Goal: Task Accomplishment & Management: Use online tool/utility

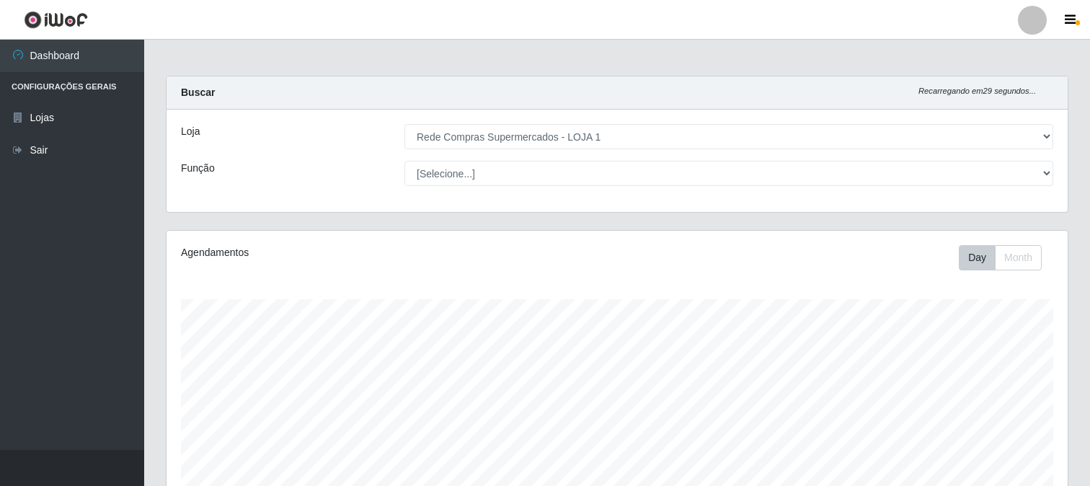
select select "158"
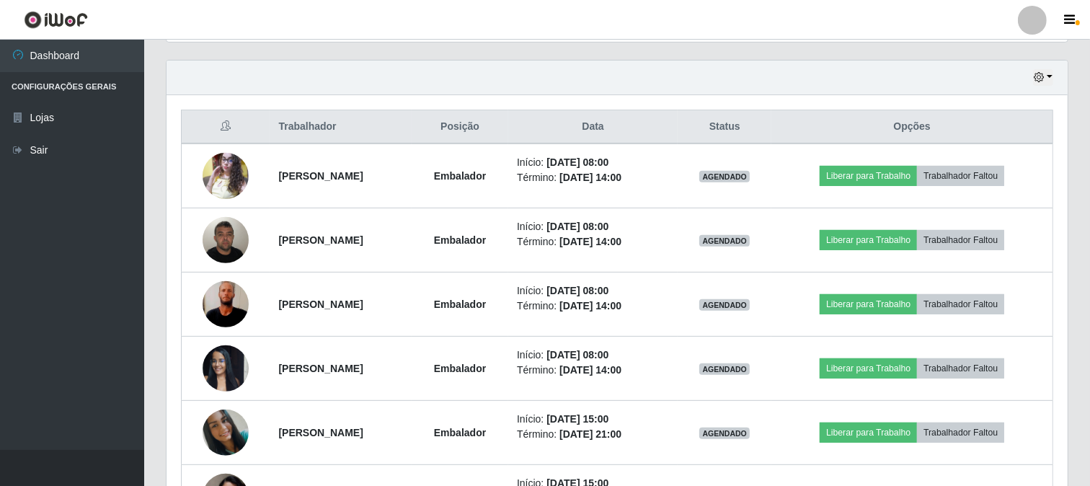
scroll to position [720365, 719764]
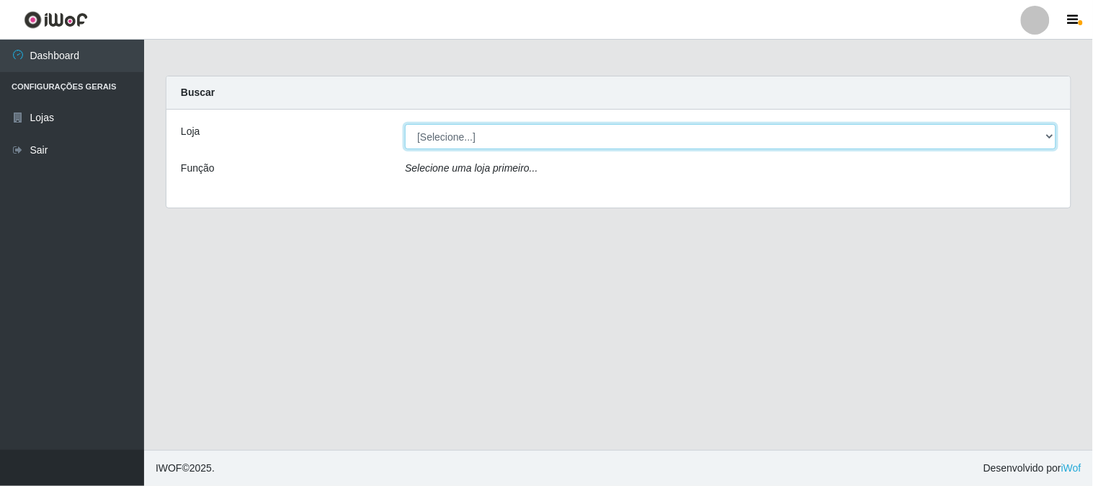
click at [1046, 130] on select "[Selecione...] Rede Compras Supermercados - LOJA 1" at bounding box center [730, 136] width 651 height 25
select select "158"
click at [405, 124] on select "[Selecione...] Rede Compras Supermercados - LOJA 1" at bounding box center [730, 136] width 651 height 25
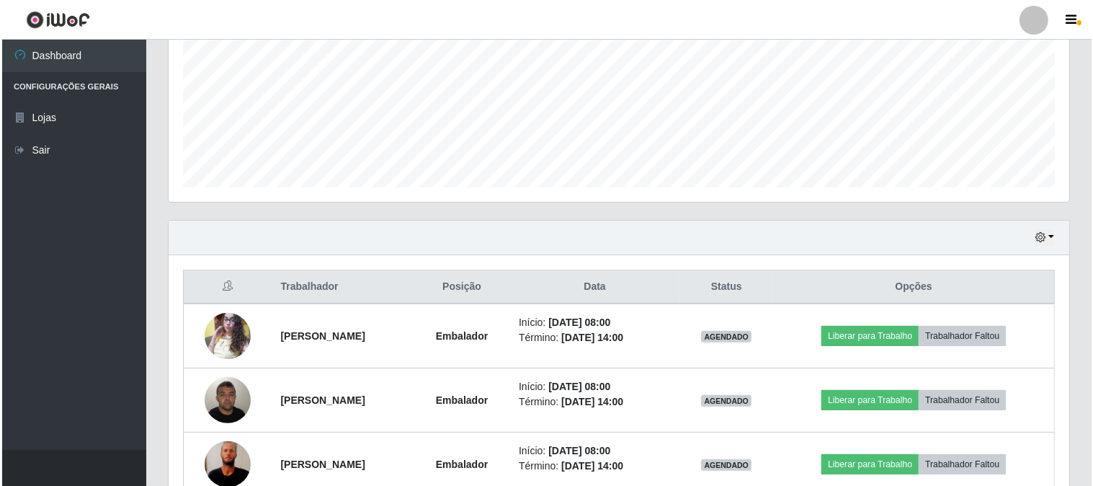
scroll to position [408, 0]
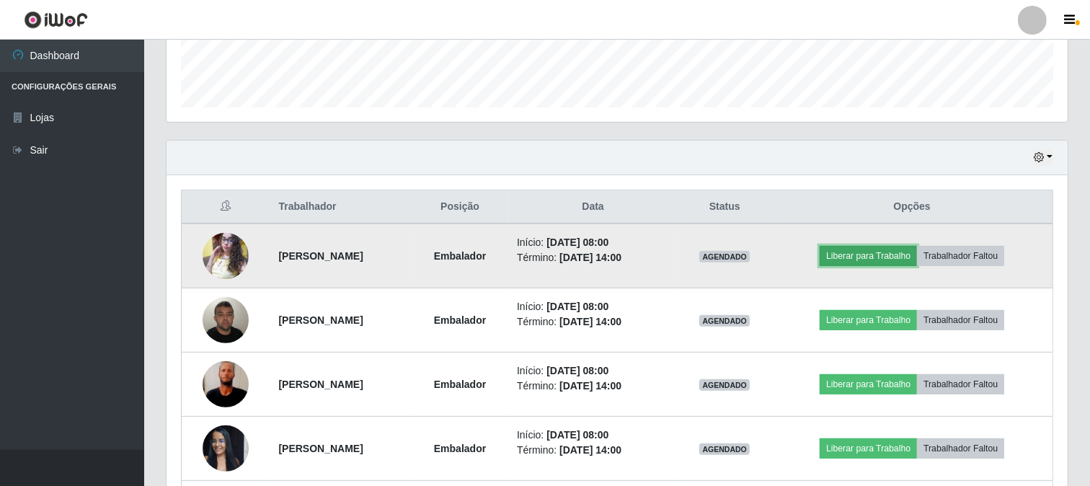
click at [884, 254] on button "Liberar para Trabalho" at bounding box center [867, 256] width 97 height 20
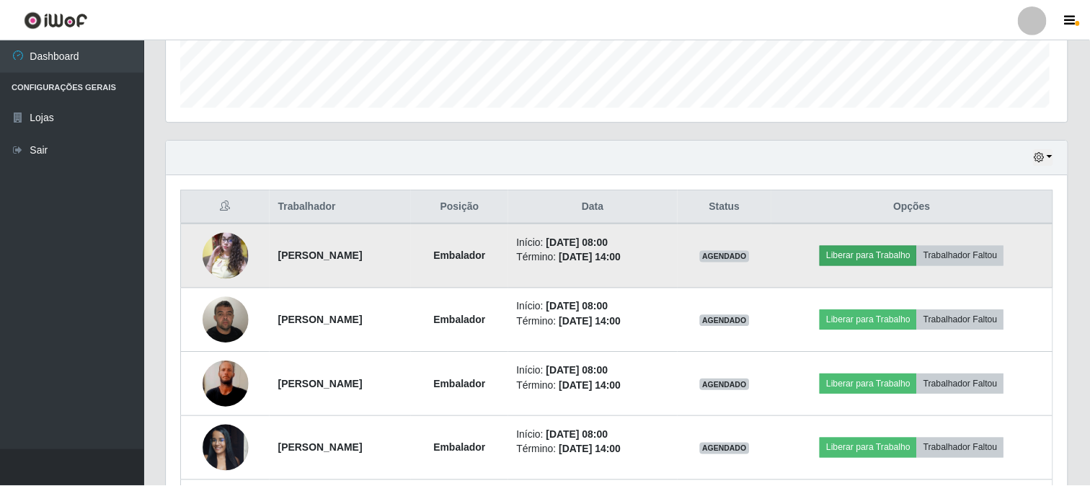
scroll to position [298, 891]
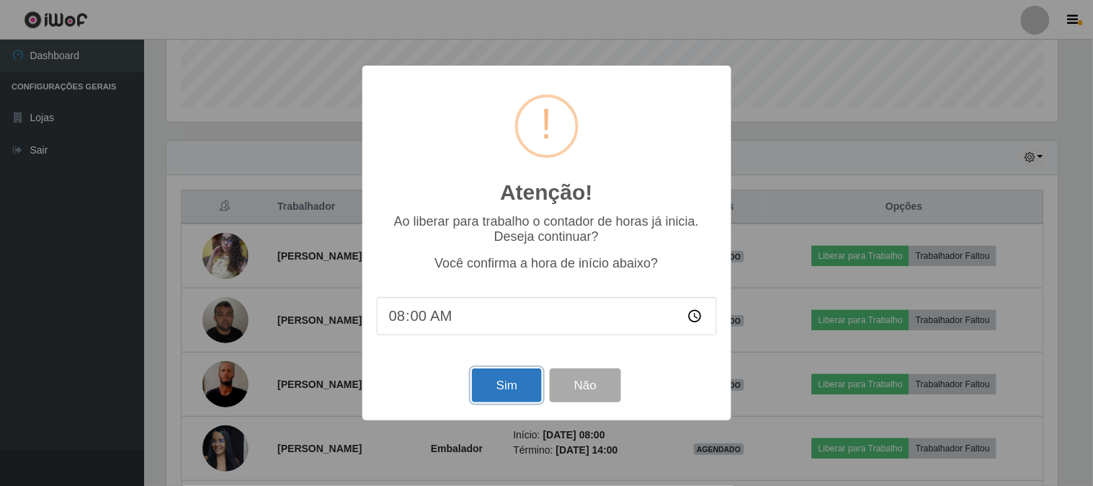
click at [510, 386] on button "Sim" at bounding box center [507, 385] width 70 height 34
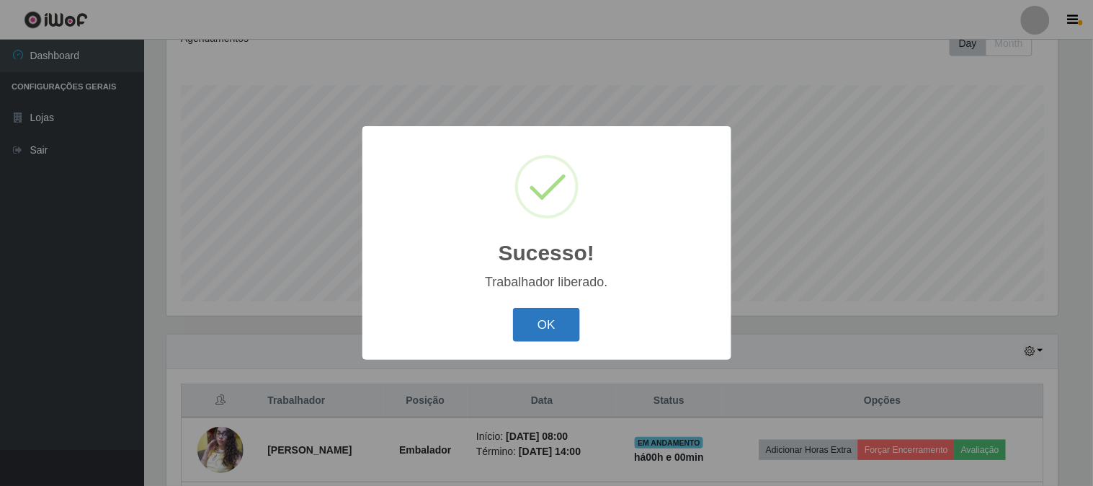
click at [548, 321] on button "OK" at bounding box center [546, 325] width 67 height 34
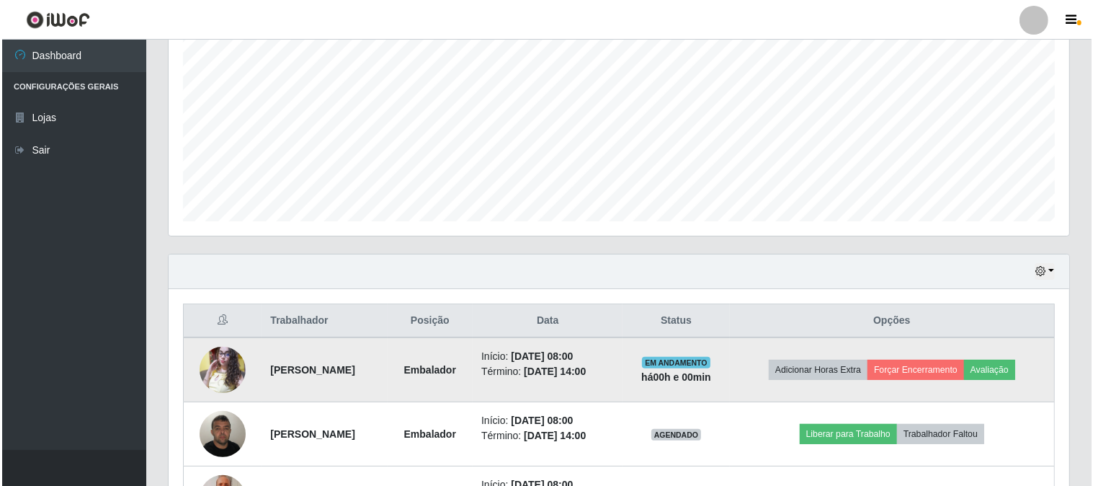
scroll to position [375, 0]
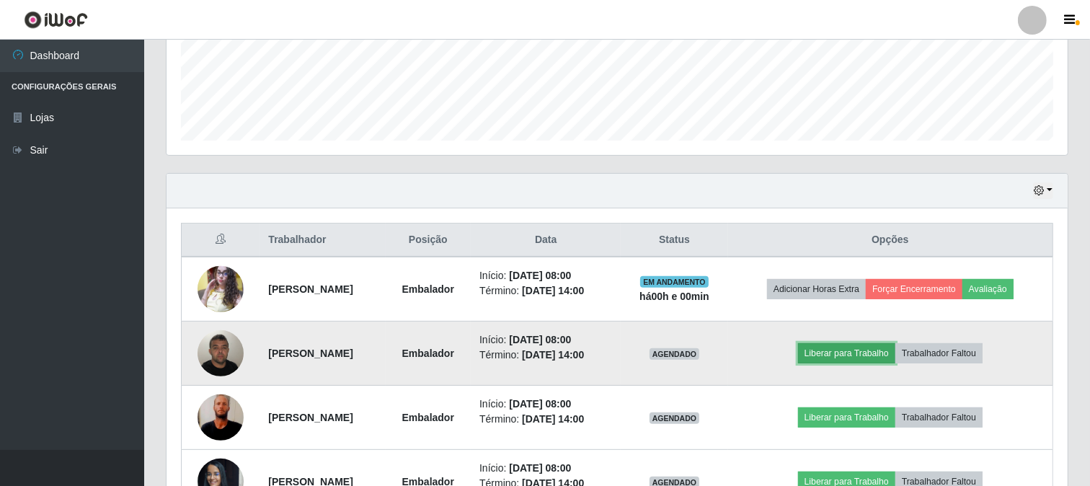
click at [871, 354] on button "Liberar para Trabalho" at bounding box center [846, 353] width 97 height 20
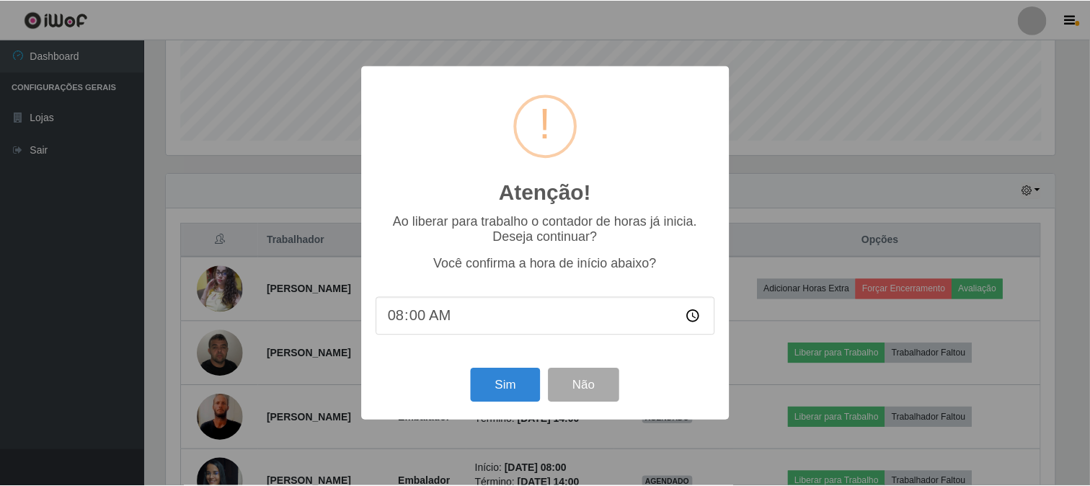
scroll to position [298, 891]
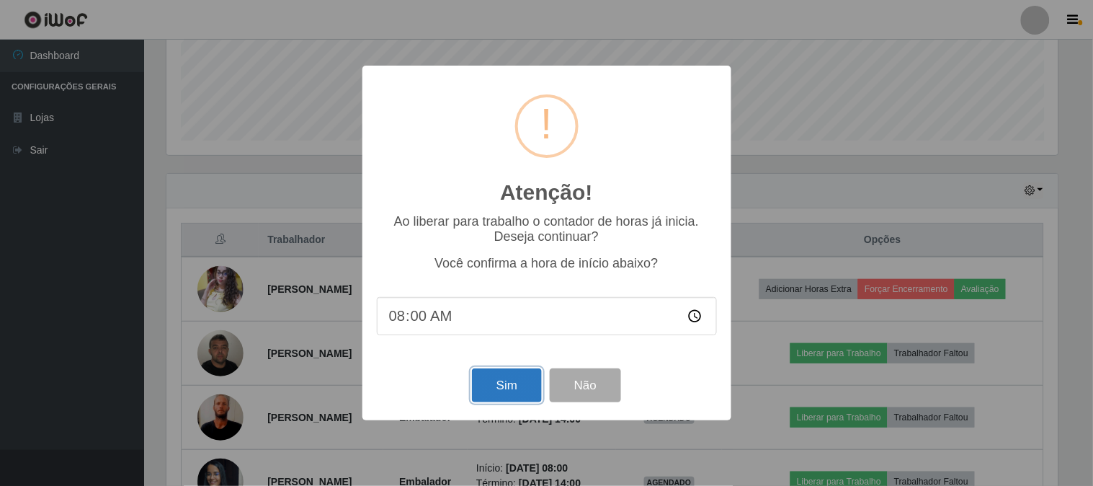
click at [486, 386] on button "Sim" at bounding box center [507, 385] width 70 height 34
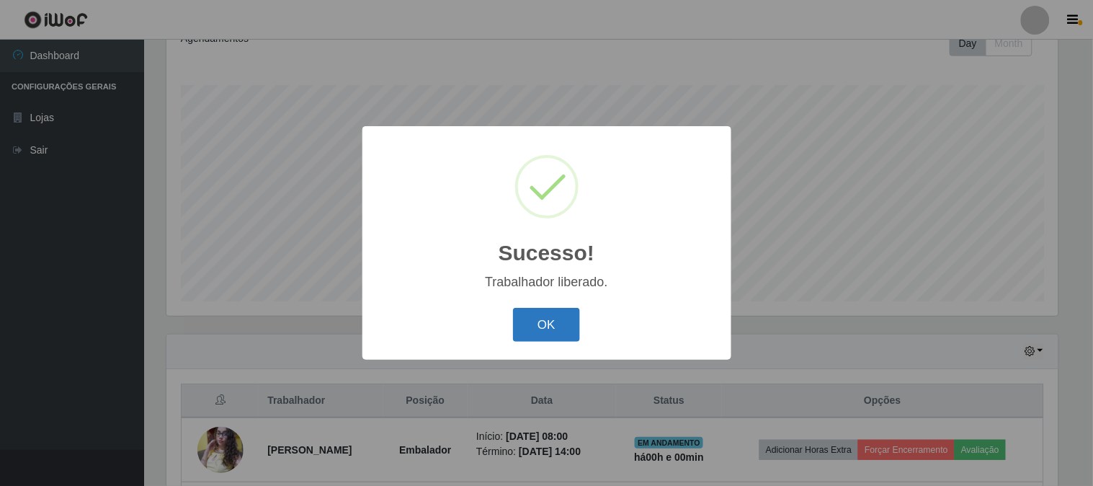
click at [533, 332] on button "OK" at bounding box center [546, 325] width 67 height 34
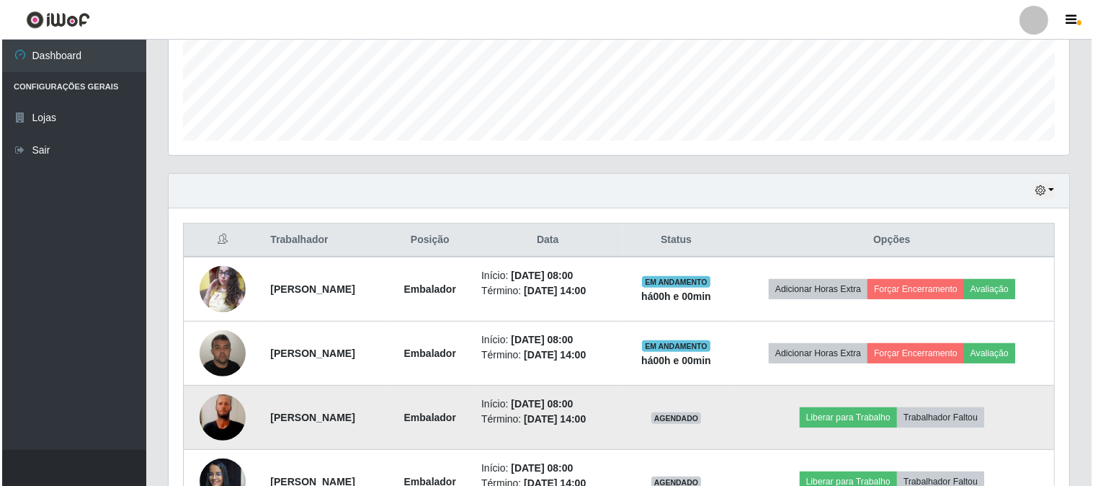
scroll to position [455, 0]
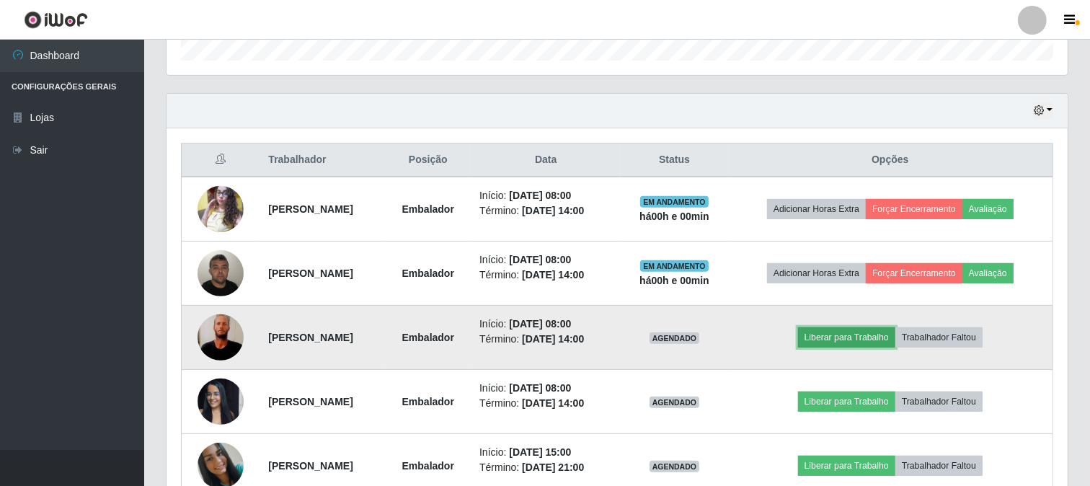
click at [884, 329] on button "Liberar para Trabalho" at bounding box center [846, 337] width 97 height 20
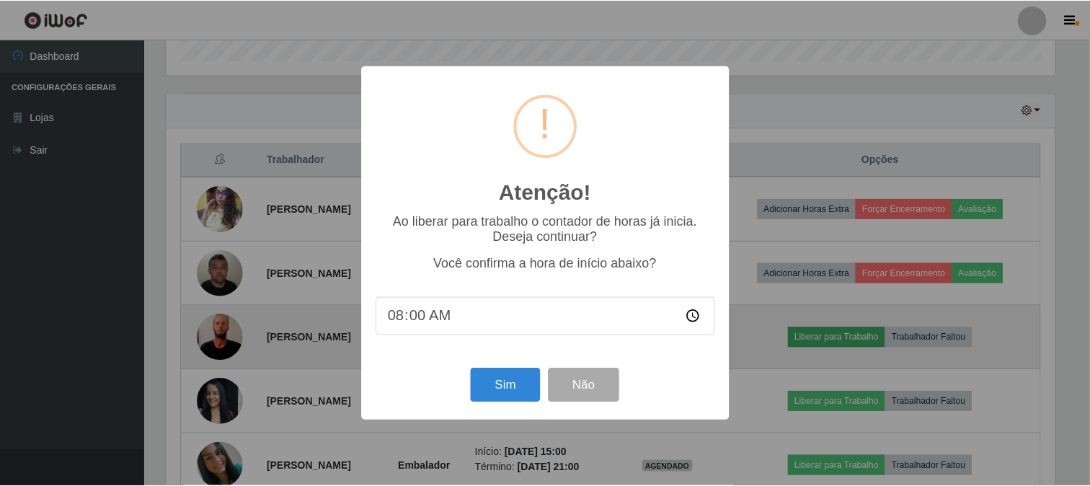
scroll to position [298, 891]
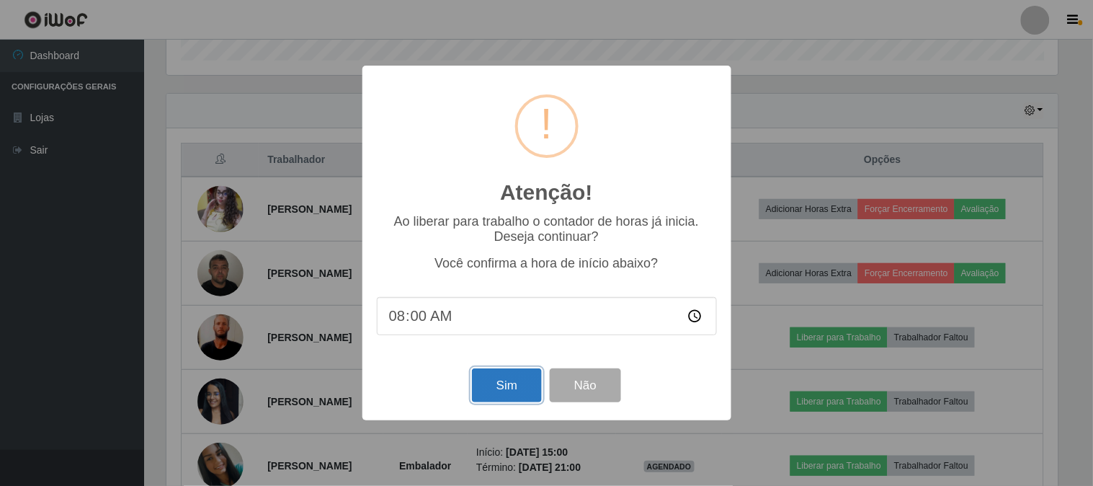
click at [509, 391] on button "Sim" at bounding box center [507, 385] width 70 height 34
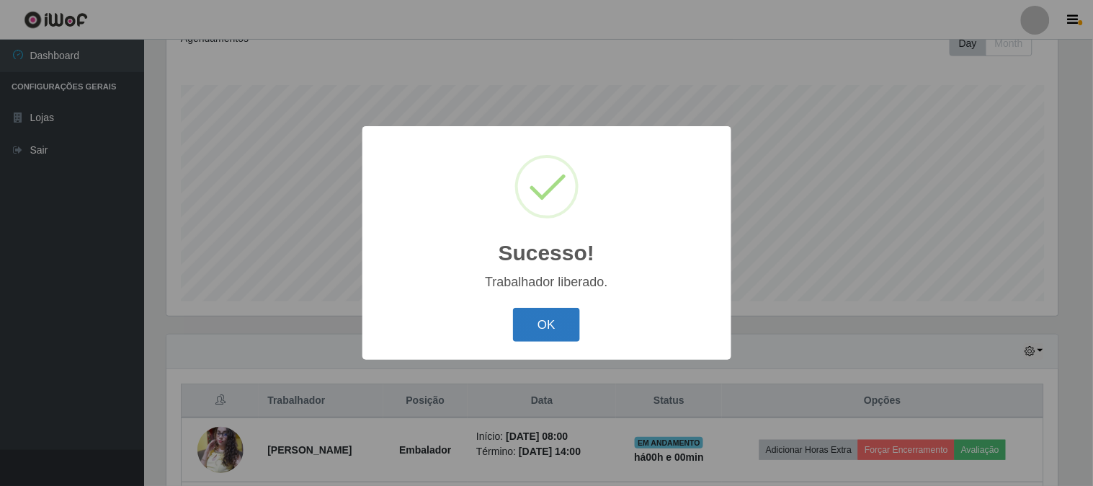
click at [537, 328] on button "OK" at bounding box center [546, 325] width 67 height 34
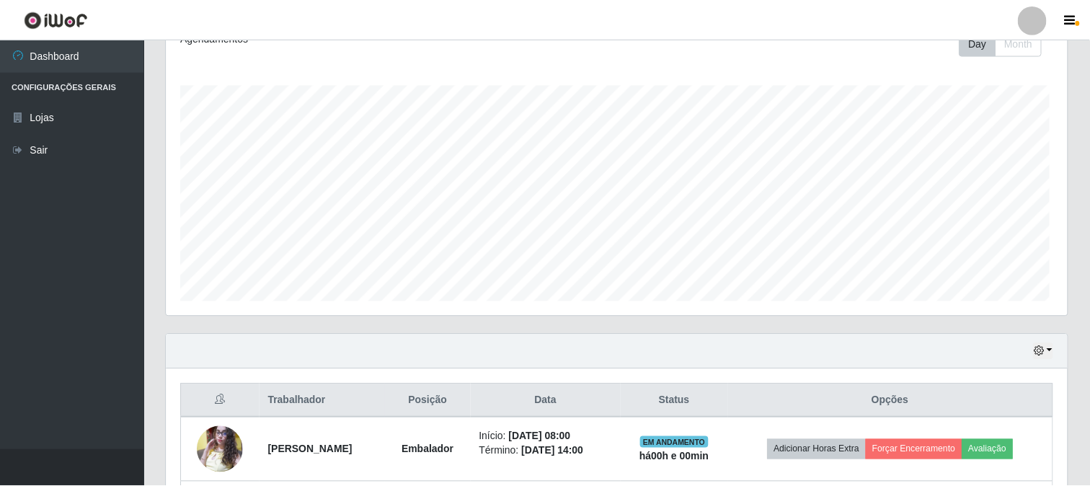
scroll to position [0, 0]
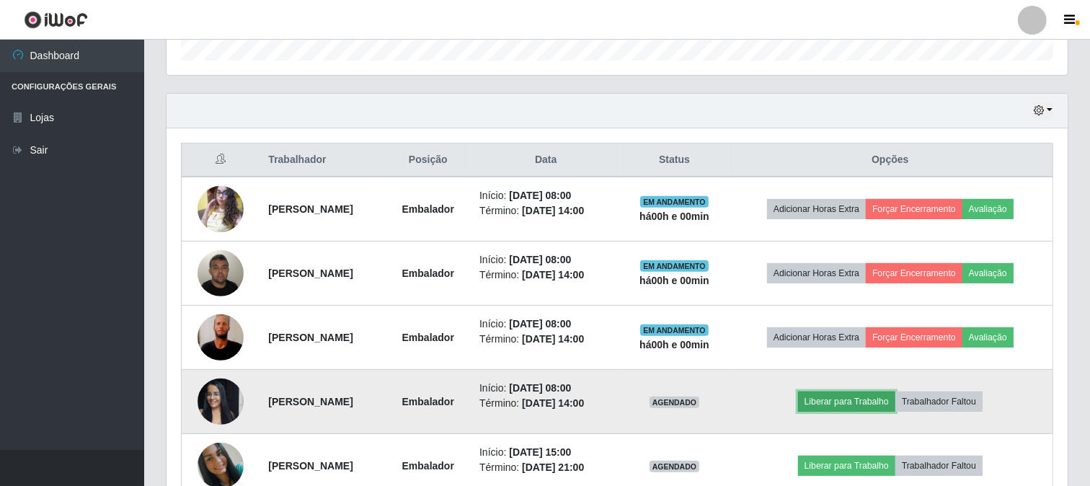
click at [888, 399] on button "Liberar para Trabalho" at bounding box center [846, 401] width 97 height 20
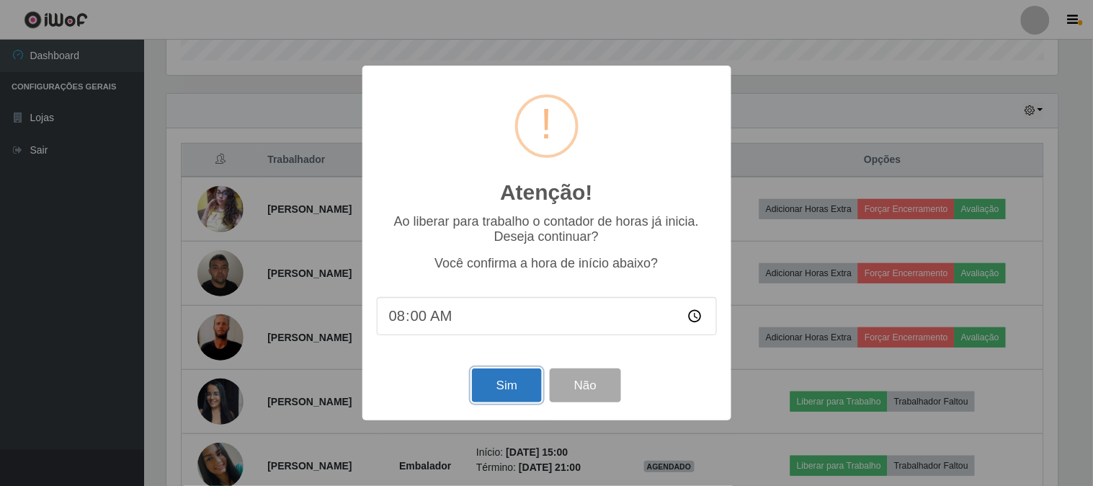
click at [514, 398] on button "Sim" at bounding box center [507, 385] width 70 height 34
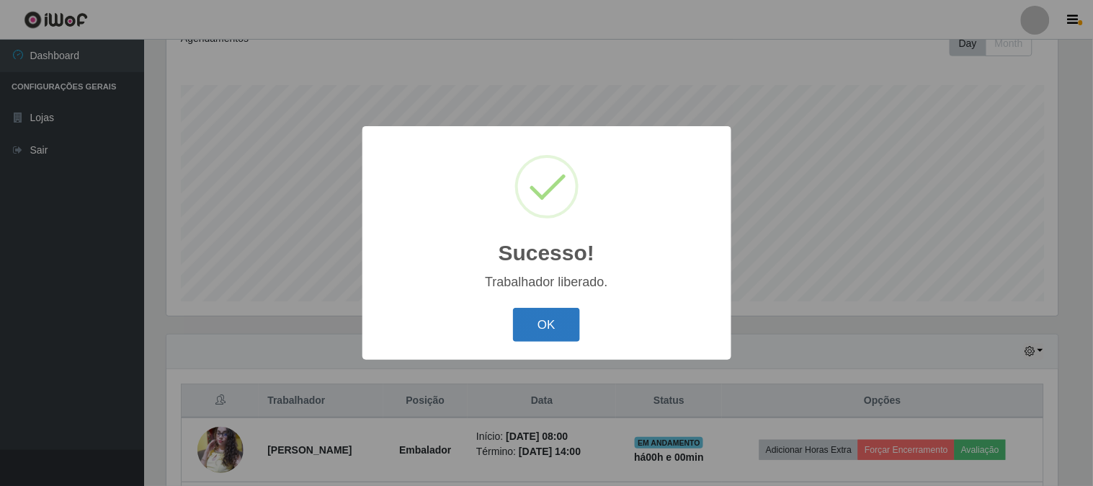
click at [546, 319] on button "OK" at bounding box center [546, 325] width 67 height 34
